Goal: Task Accomplishment & Management: Use online tool/utility

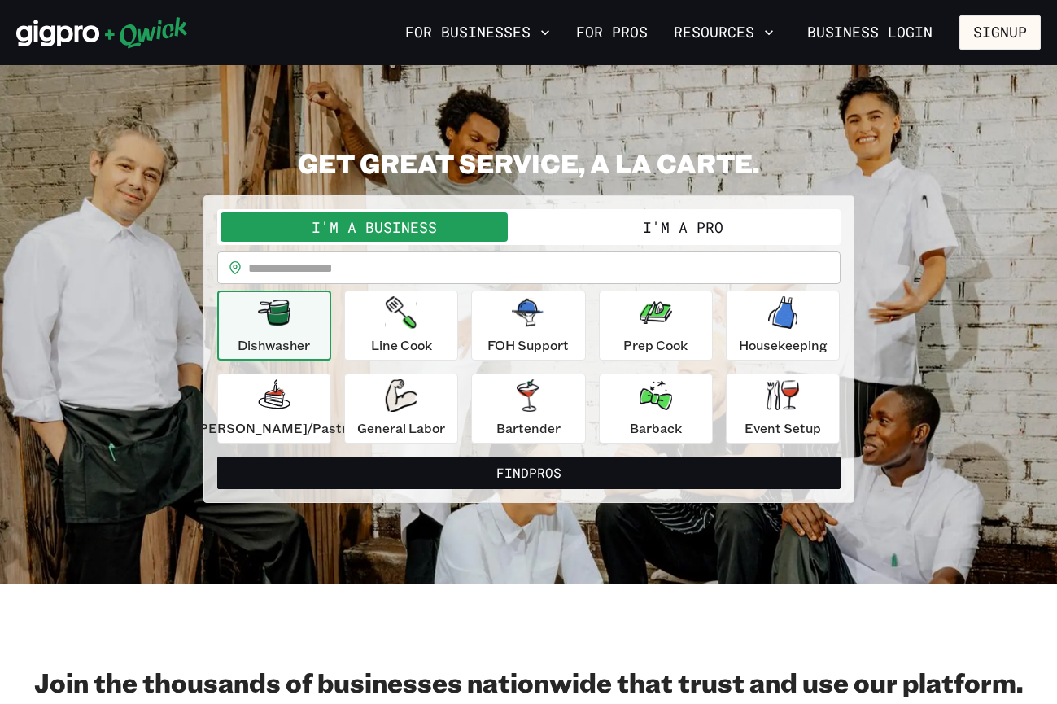
click at [614, 216] on button "I'm a Pro" at bounding box center [683, 226] width 308 height 29
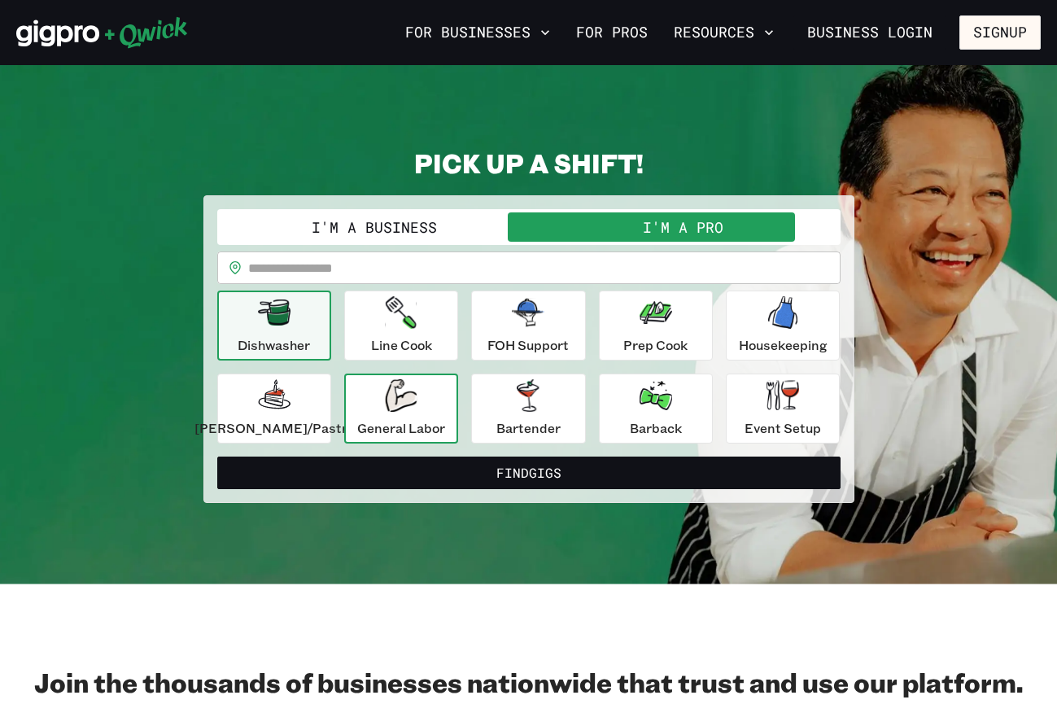
click at [456, 400] on button "General Labor" at bounding box center [401, 409] width 114 height 70
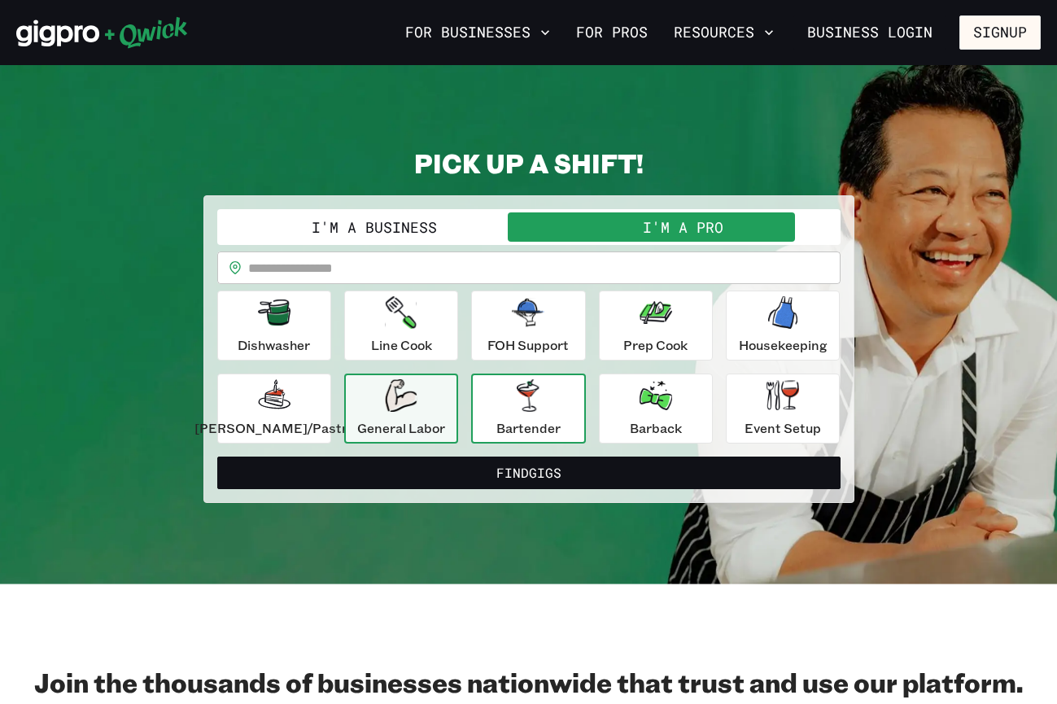
click at [501, 400] on div "Bartender" at bounding box center [529, 408] width 64 height 59
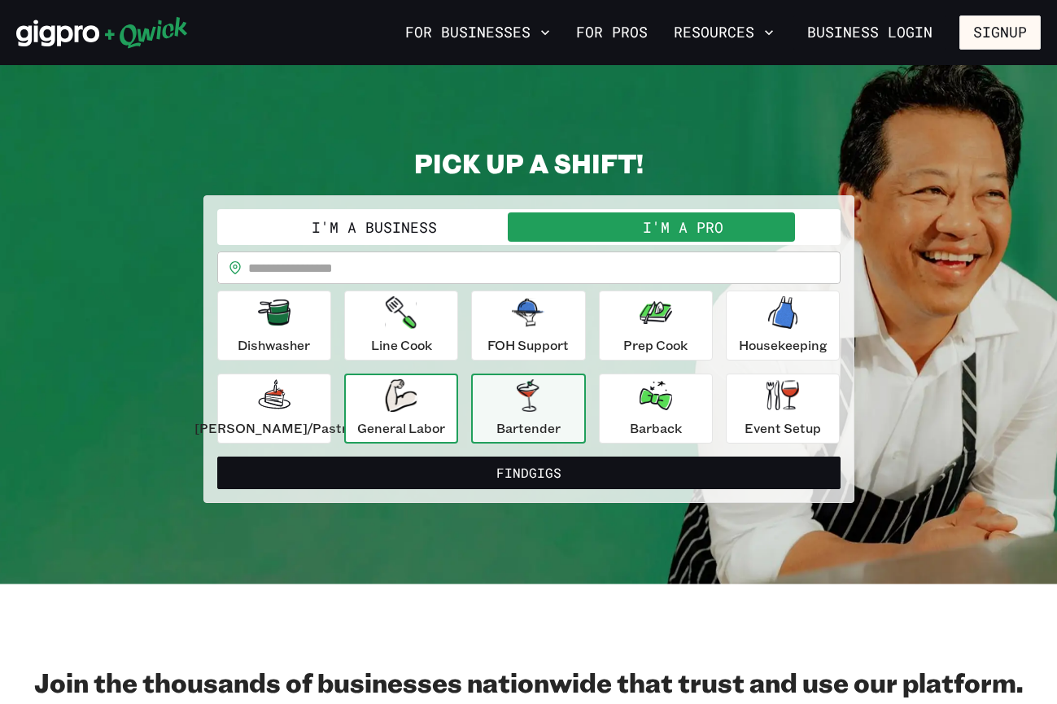
click at [423, 431] on p "General Labor" at bounding box center [401, 428] width 88 height 20
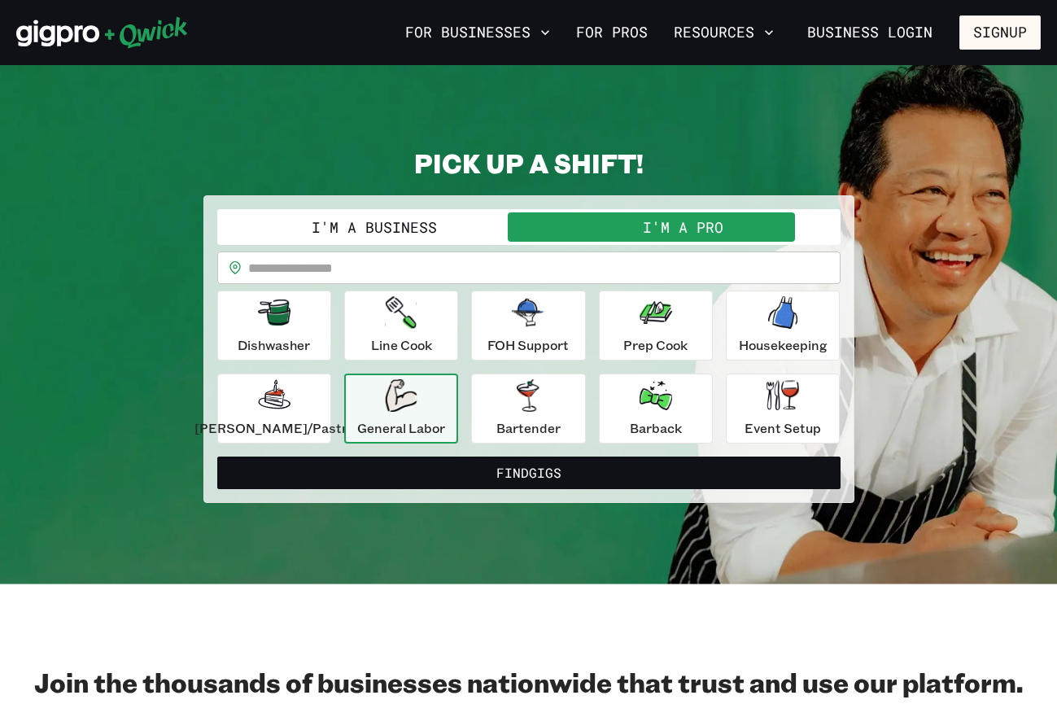
click at [833, 410] on div "**********" at bounding box center [528, 349] width 651 height 308
click at [791, 410] on div "Event Setup" at bounding box center [783, 408] width 77 height 59
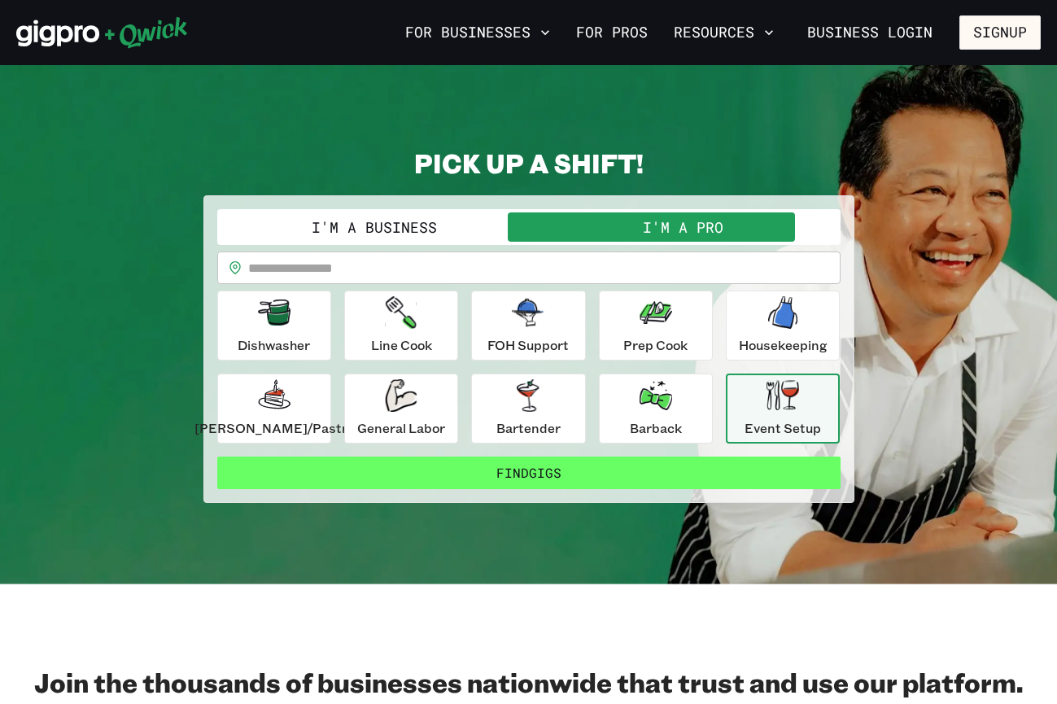
click at [593, 483] on button "Find Gigs" at bounding box center [529, 473] width 624 height 33
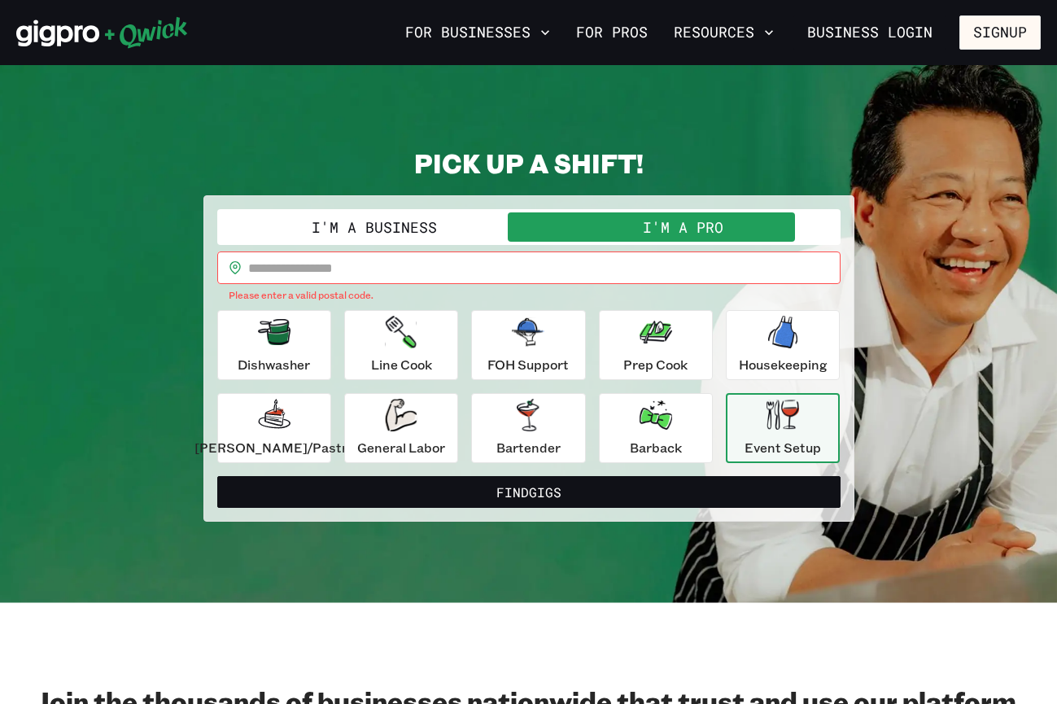
click at [382, 268] on input "text" at bounding box center [544, 268] width 593 height 33
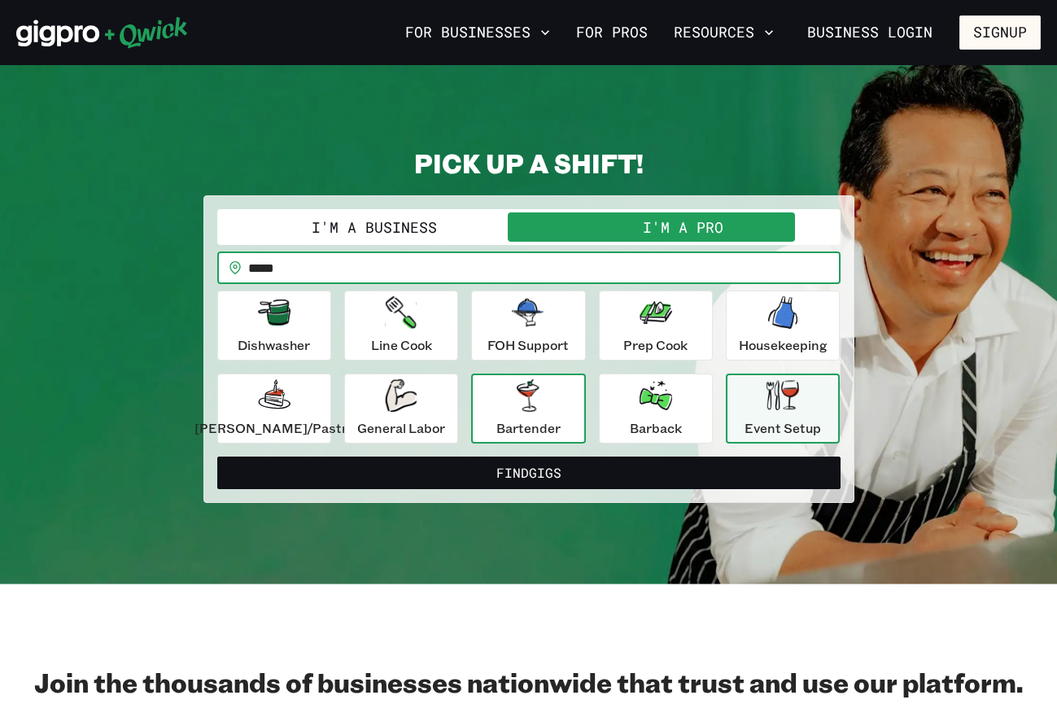
type input "*****"
click at [562, 405] on button "Bartender" at bounding box center [528, 409] width 114 height 70
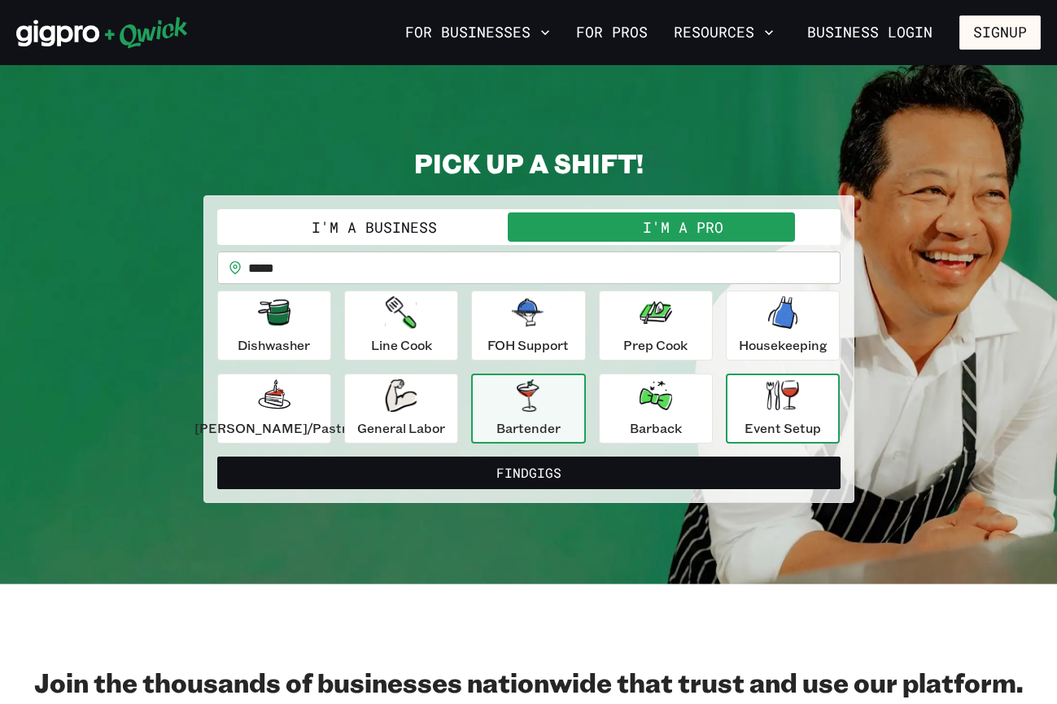
click at [726, 410] on button "Event Setup" at bounding box center [783, 409] width 114 height 70
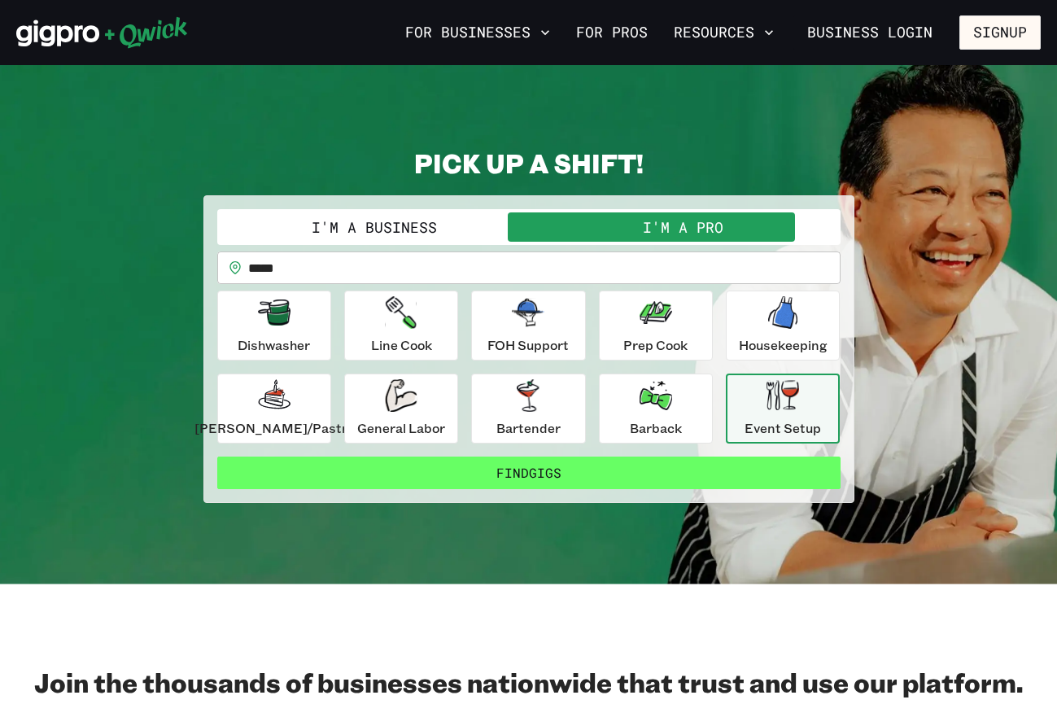
click at [634, 474] on button "Find Gigs" at bounding box center [529, 473] width 624 height 33
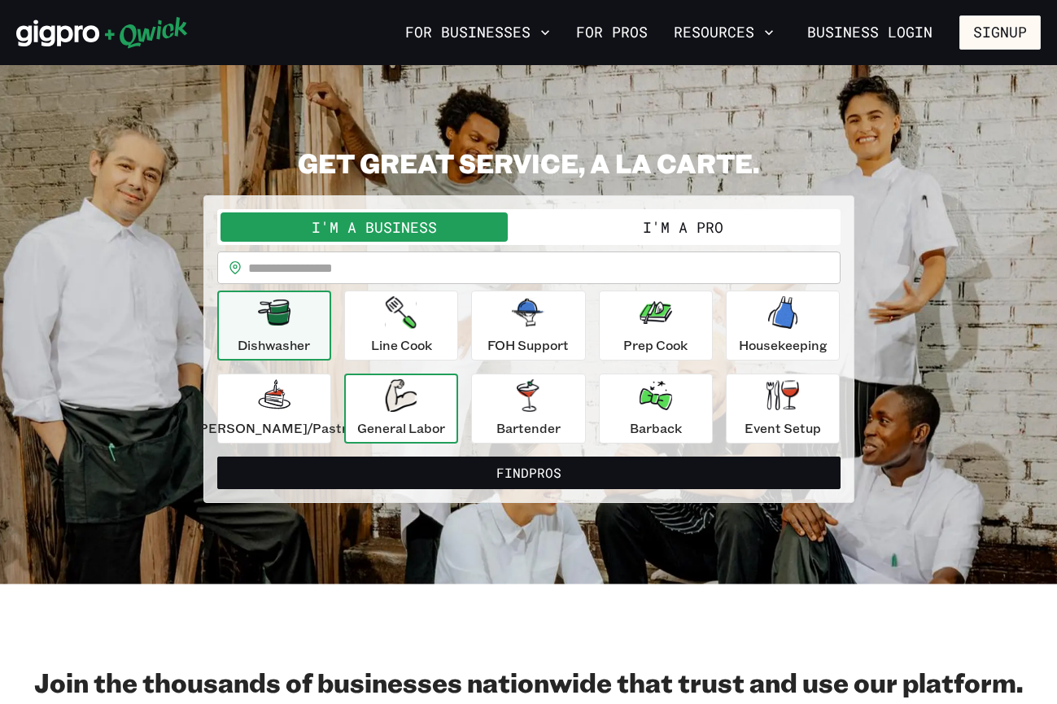
click at [427, 422] on p "General Labor" at bounding box center [401, 428] width 88 height 20
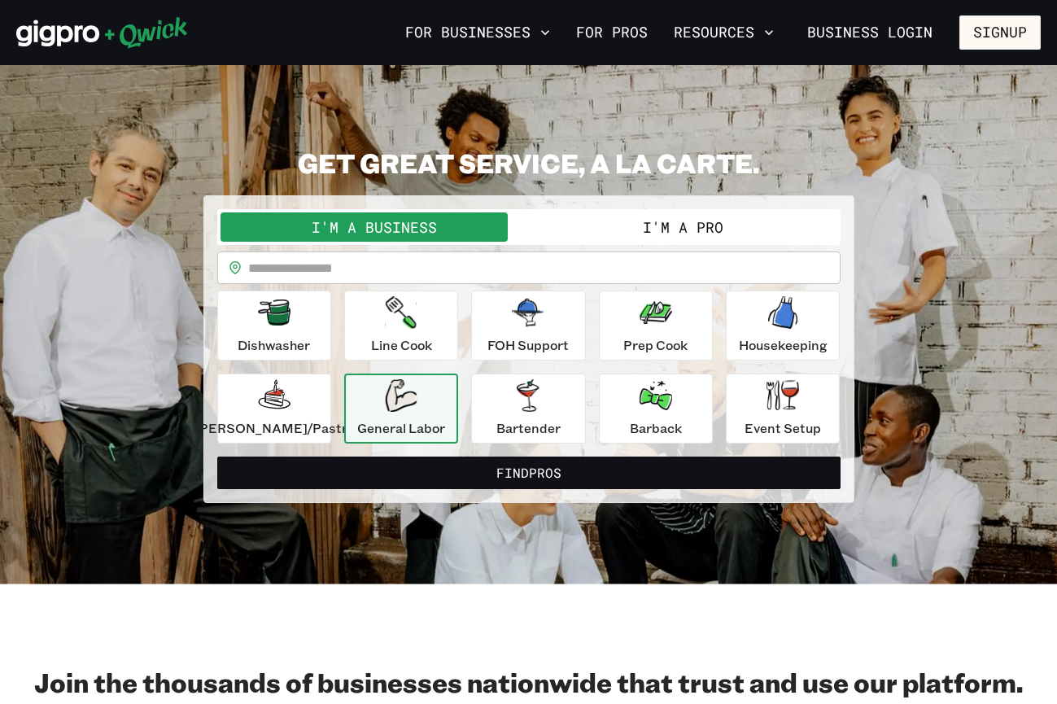
click at [577, 232] on button "I'm a Pro" at bounding box center [683, 226] width 308 height 29
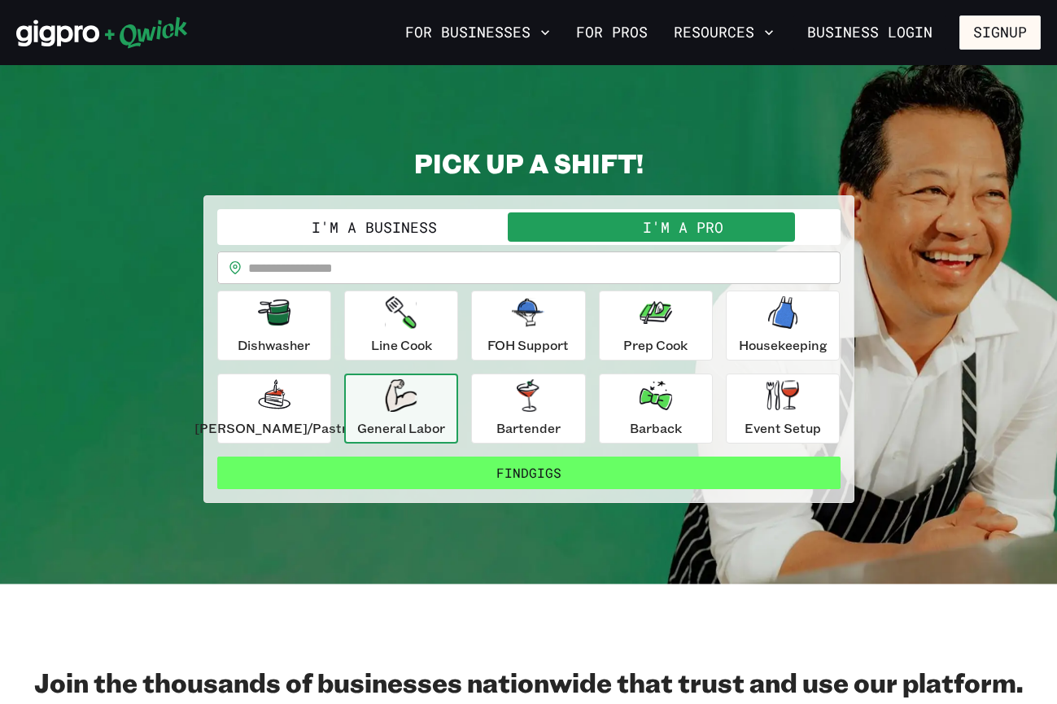
click at [449, 466] on button "Find Gigs" at bounding box center [529, 473] width 624 height 33
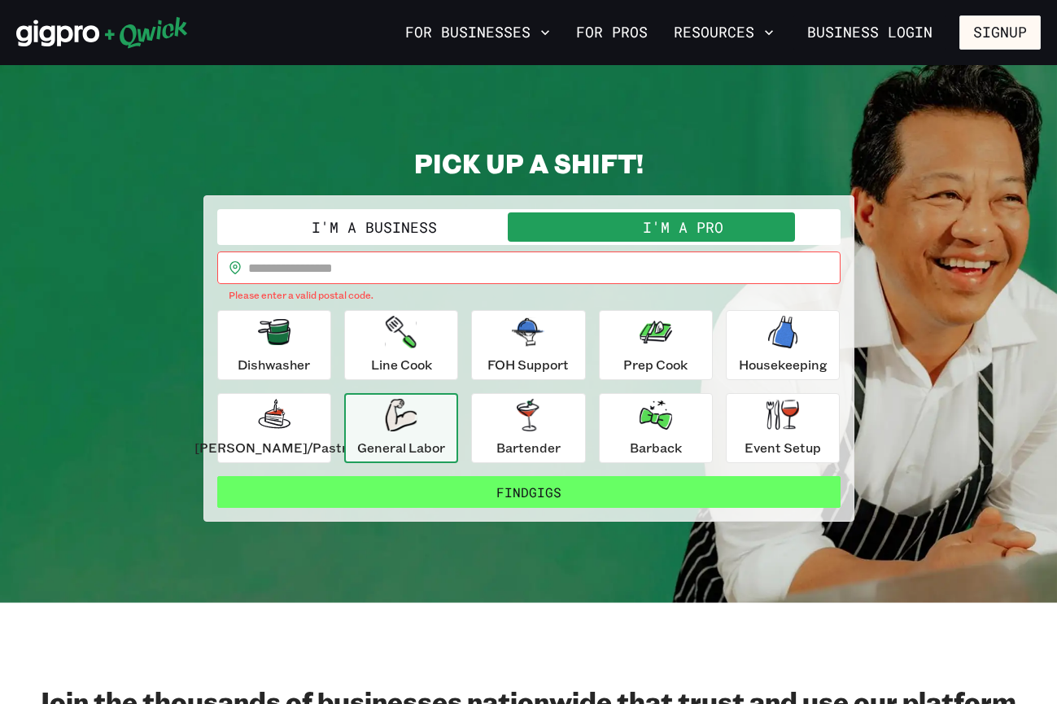
click at [450, 501] on button "Find Gigs" at bounding box center [529, 492] width 624 height 33
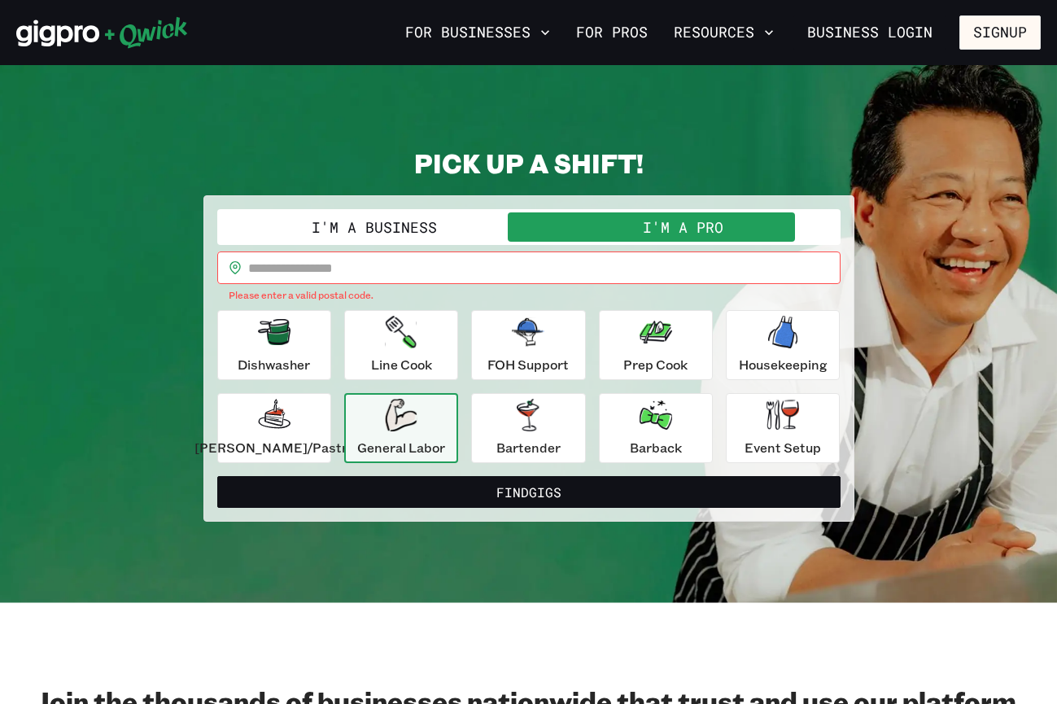
click at [402, 265] on input "text" at bounding box center [544, 268] width 593 height 33
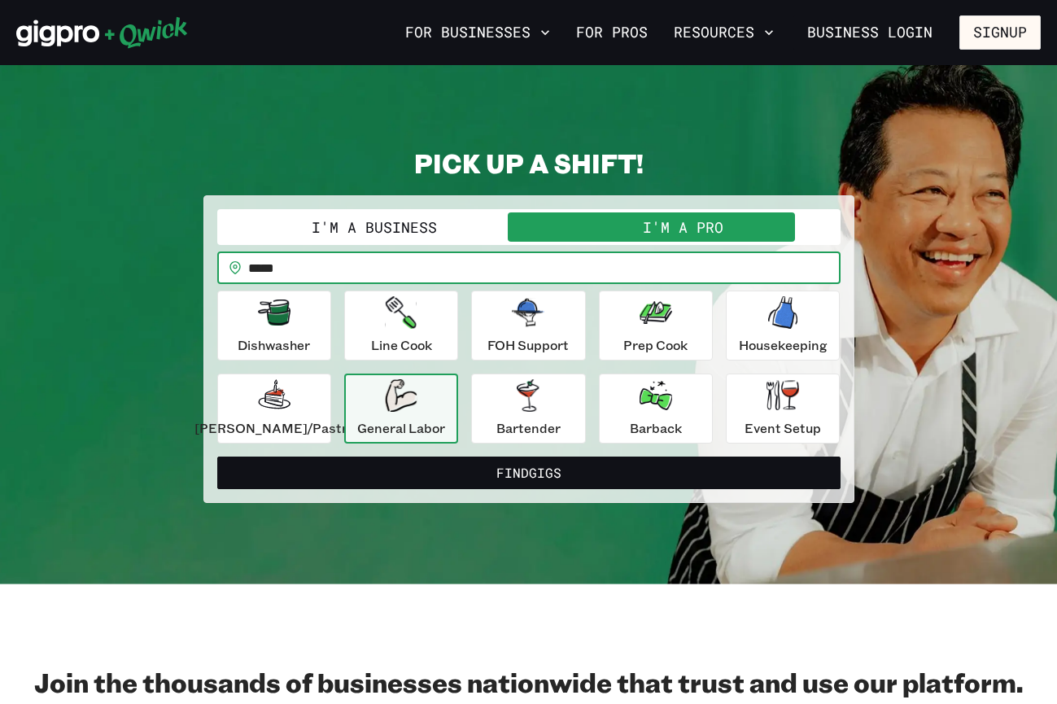
type input "*****"
click at [528, 472] on button "Find Gigs" at bounding box center [529, 473] width 624 height 33
